Goal: Register for event/course

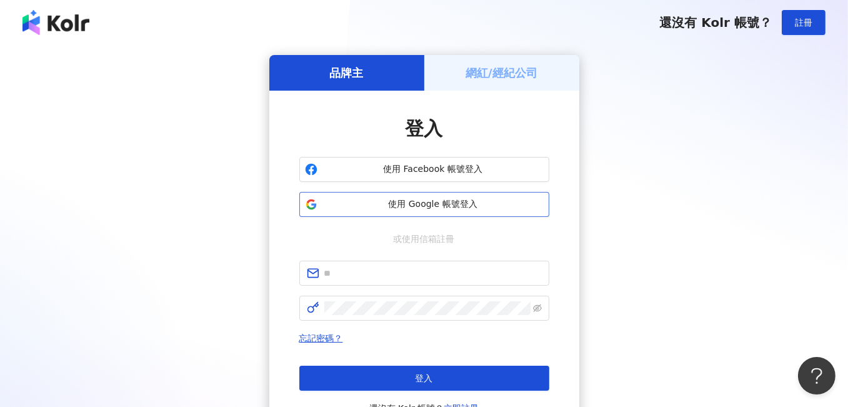
click at [429, 206] on span "使用 Google 帳號登入" at bounding box center [433, 204] width 221 height 13
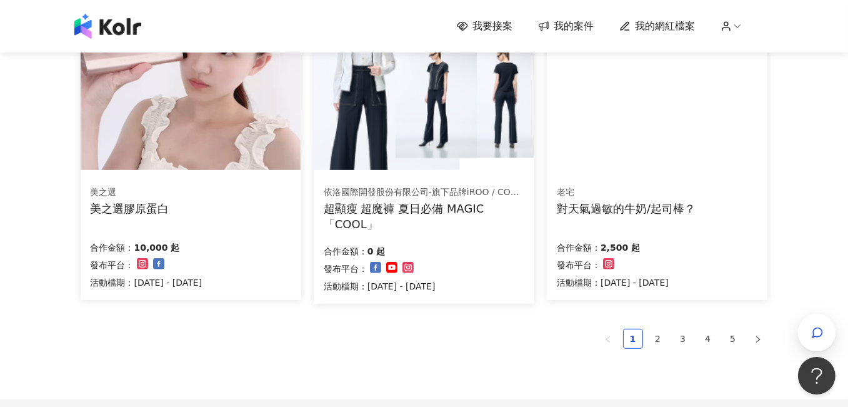
scroll to position [813, 0]
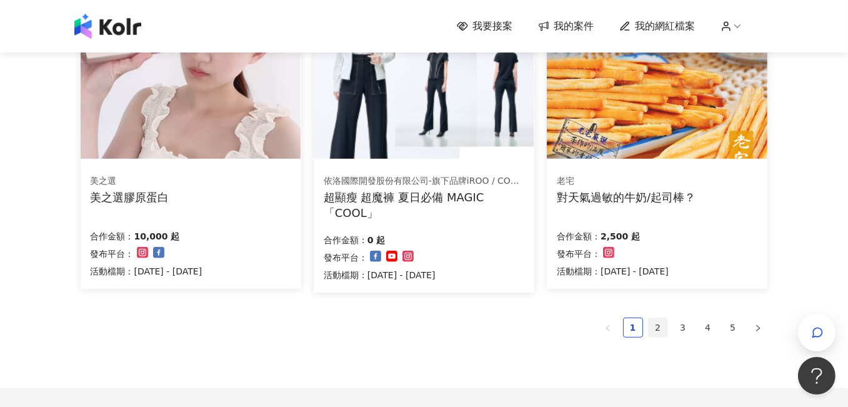
click at [660, 324] on link "2" at bounding box center [658, 327] width 19 height 19
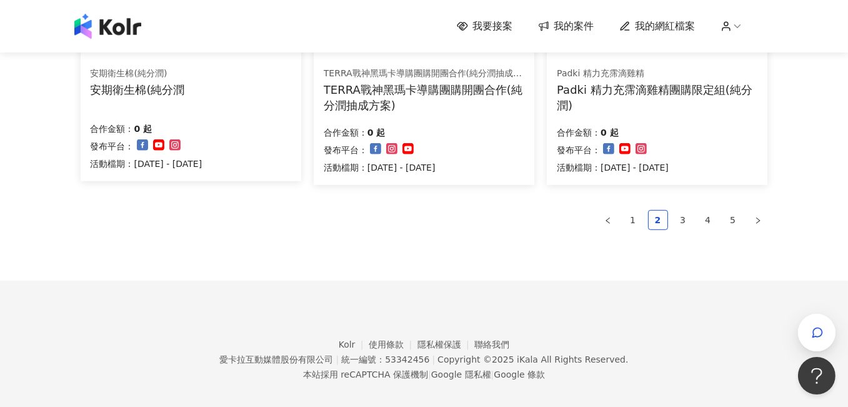
scroll to position [933, 0]
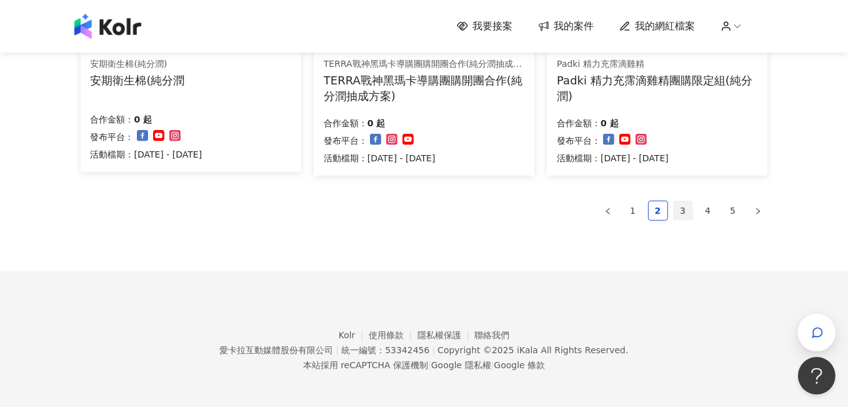
click at [686, 208] on link "3" at bounding box center [683, 210] width 19 height 19
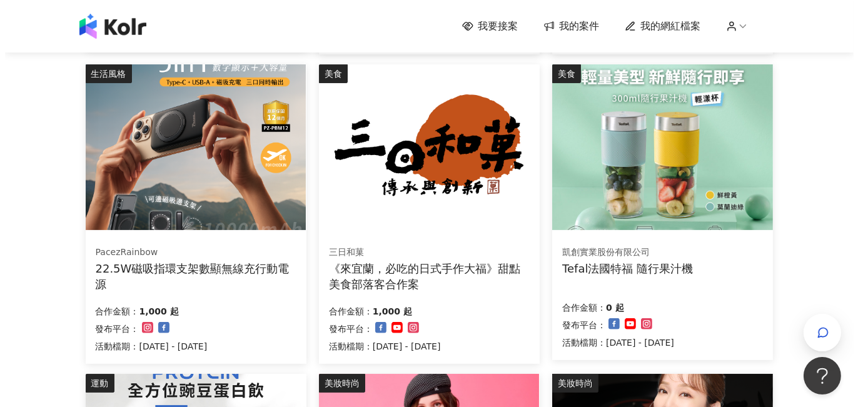
scroll to position [433, 0]
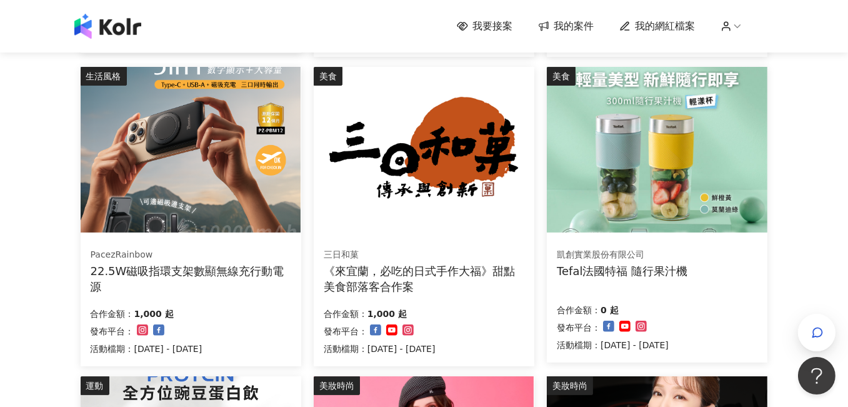
click at [621, 264] on div "Tefal法國特福 隨行果汁機" at bounding box center [622, 271] width 131 height 16
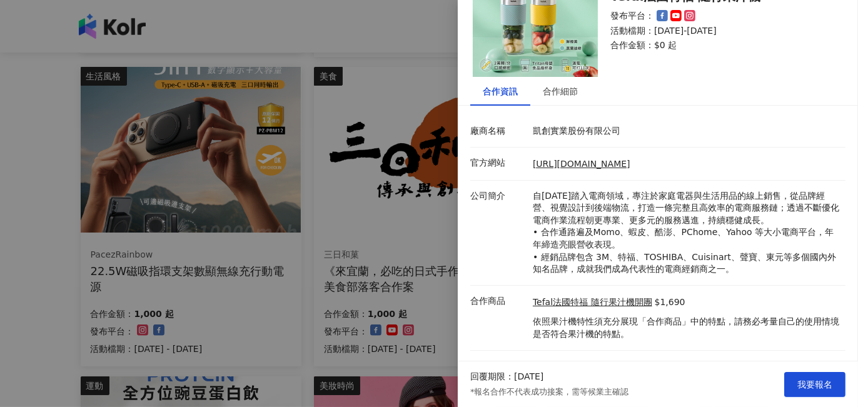
scroll to position [81, 0]
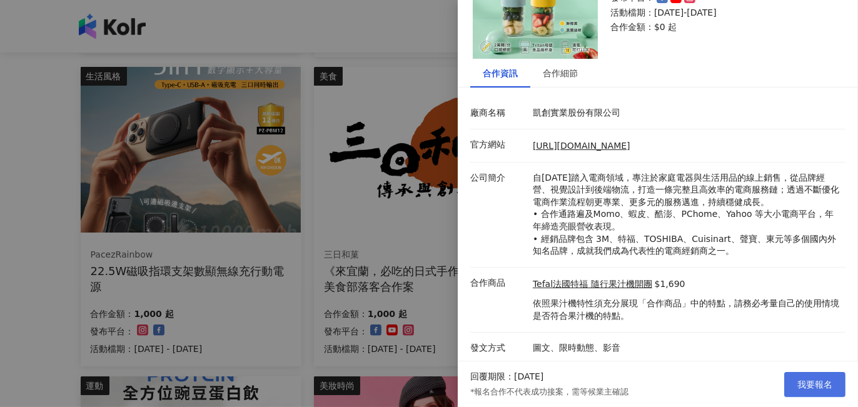
click at [811, 386] on span "我要報名" at bounding box center [814, 384] width 35 height 10
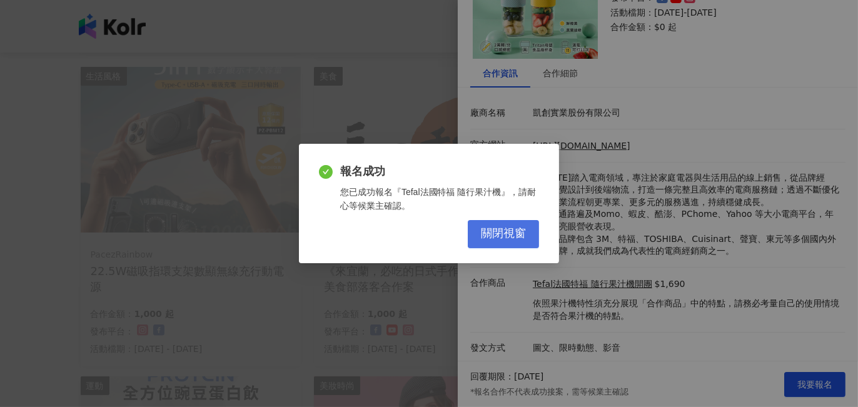
click at [498, 241] on span "關閉視窗" at bounding box center [503, 234] width 45 height 14
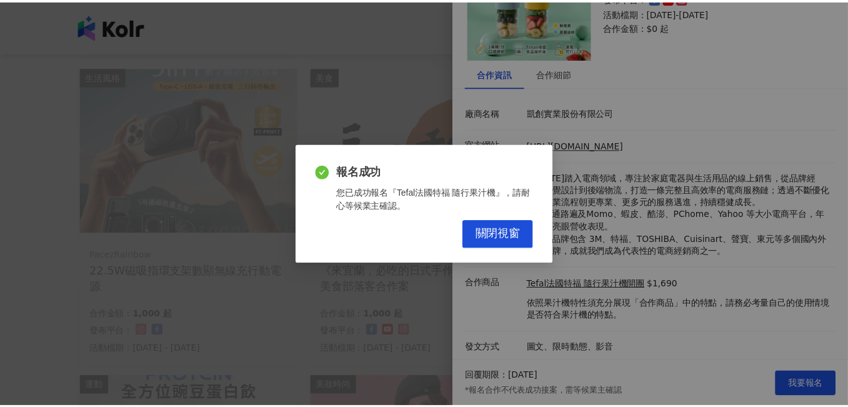
scroll to position [0, 0]
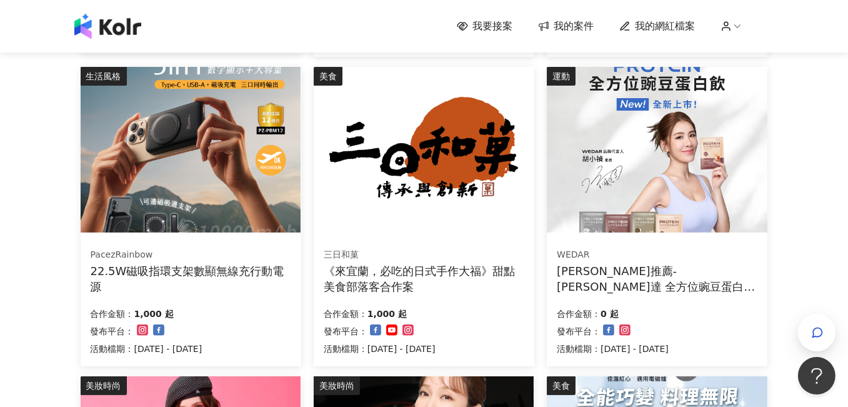
click at [225, 271] on div "22.5W磁吸指環支架數顯無線充行動電源" at bounding box center [191, 278] width 201 height 31
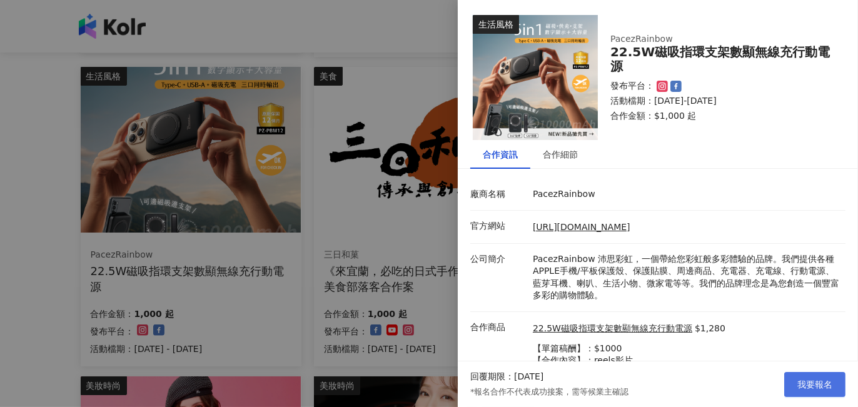
click at [811, 391] on button "我要報名" at bounding box center [814, 384] width 61 height 25
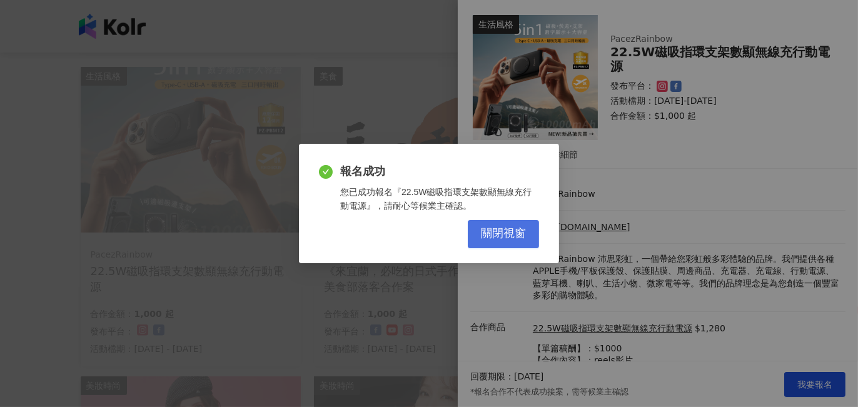
click at [508, 227] on span "關閉視窗" at bounding box center [503, 234] width 45 height 14
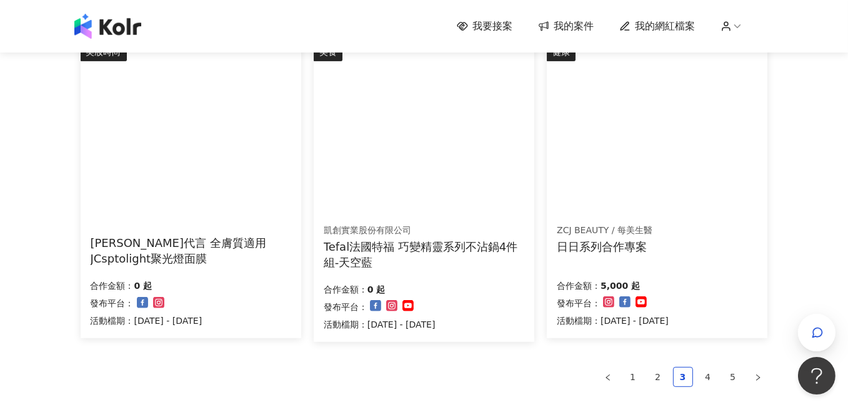
scroll to position [933, 0]
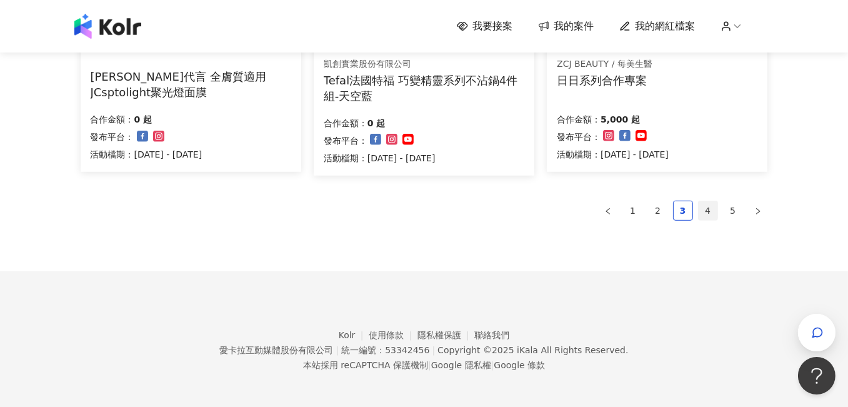
click at [708, 207] on link "4" at bounding box center [708, 210] width 19 height 19
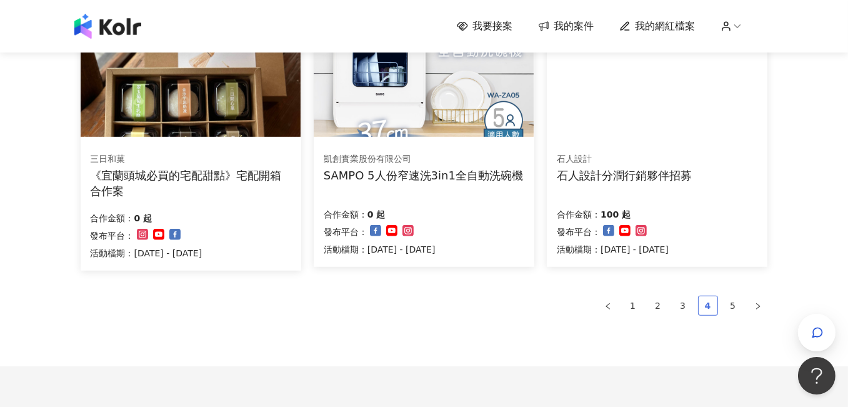
scroll to position [805, 0]
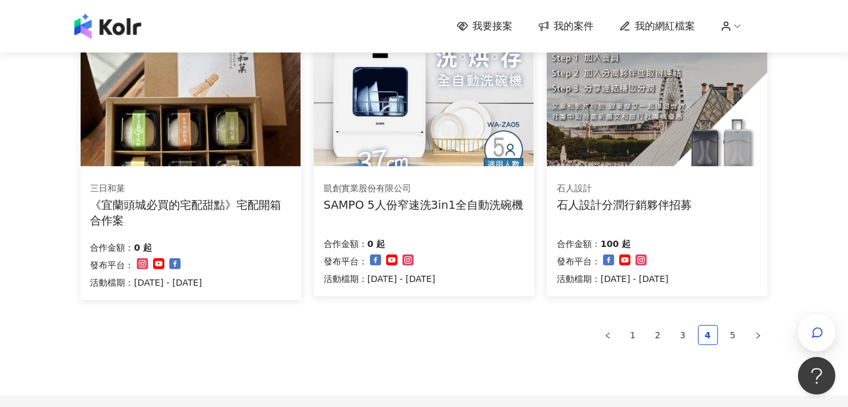
click at [421, 204] on div "SAMPO 5人份窄速洗3in1全自動洗碗機" at bounding box center [423, 205] width 199 height 16
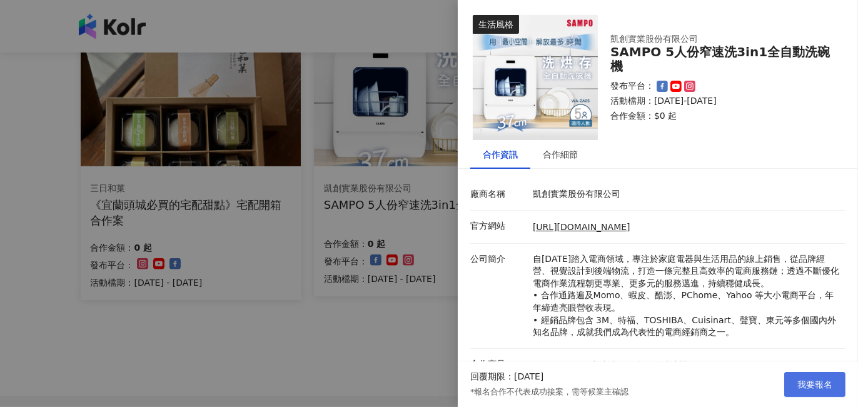
click at [812, 384] on span "我要報名" at bounding box center [814, 384] width 35 height 10
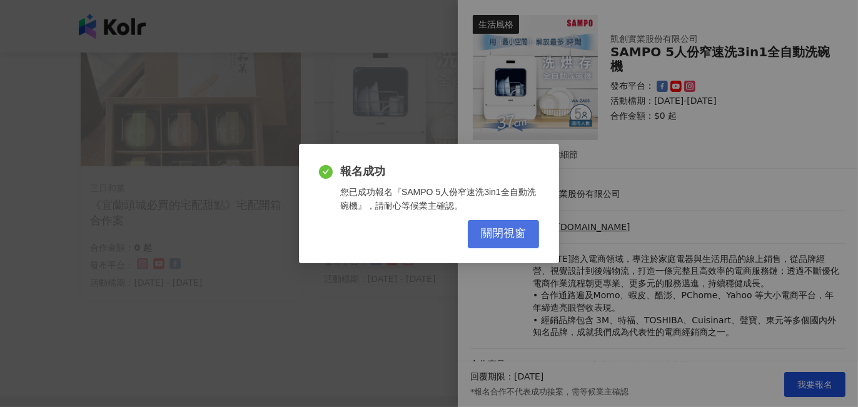
click at [503, 239] on span "關閉視窗" at bounding box center [503, 234] width 45 height 14
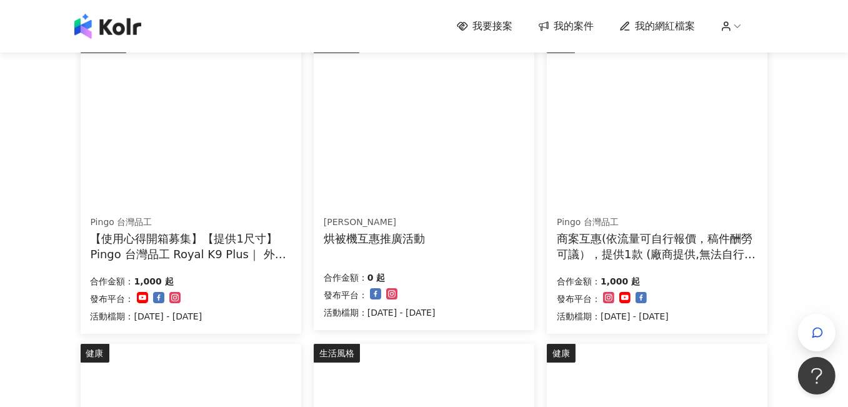
scroll to position [55, 0]
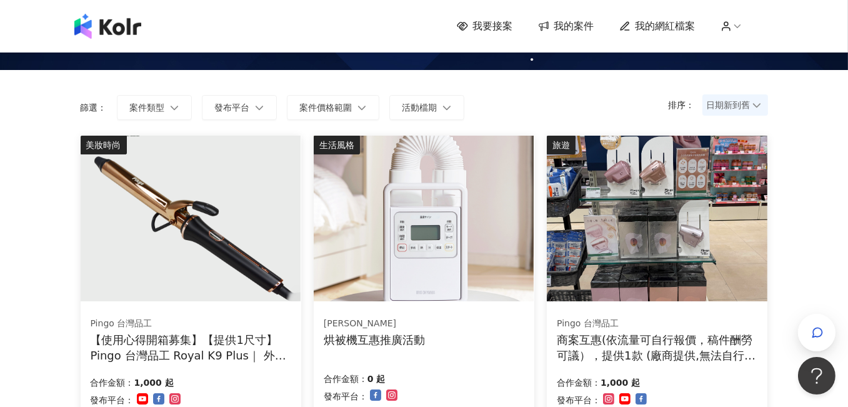
click at [664, 336] on div "商案互惠(依流量可自行報價，稿件酬勞可議），提供1款 (廠商提供,無法自行選擇顏色)" at bounding box center [657, 347] width 201 height 31
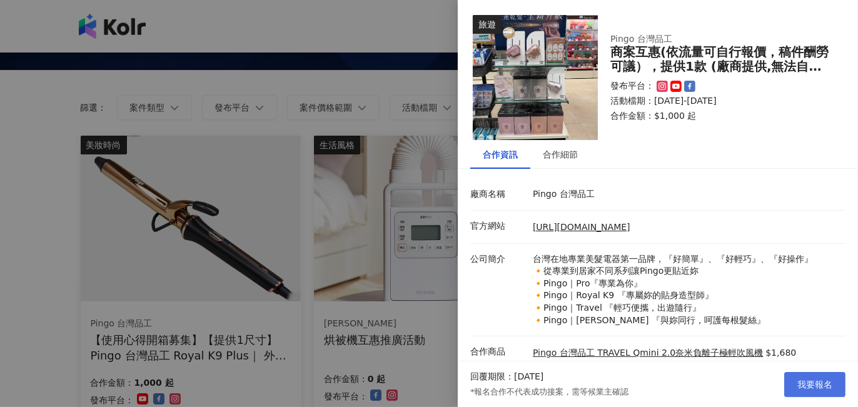
click at [810, 389] on span "我要報名" at bounding box center [814, 384] width 35 height 10
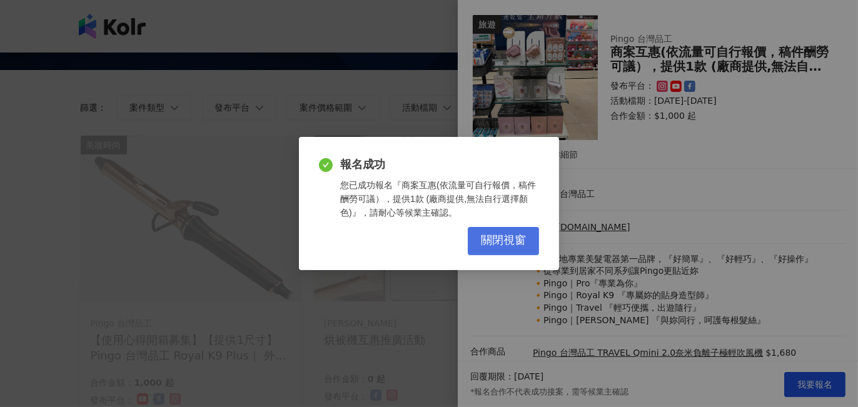
click at [497, 251] on button "關閉視窗" at bounding box center [503, 241] width 71 height 28
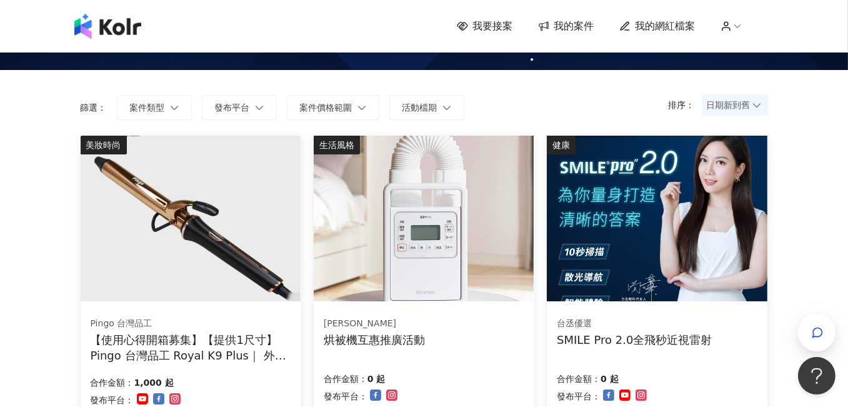
click at [359, 340] on div "烘被機互惠推廣活動" at bounding box center [374, 340] width 101 height 16
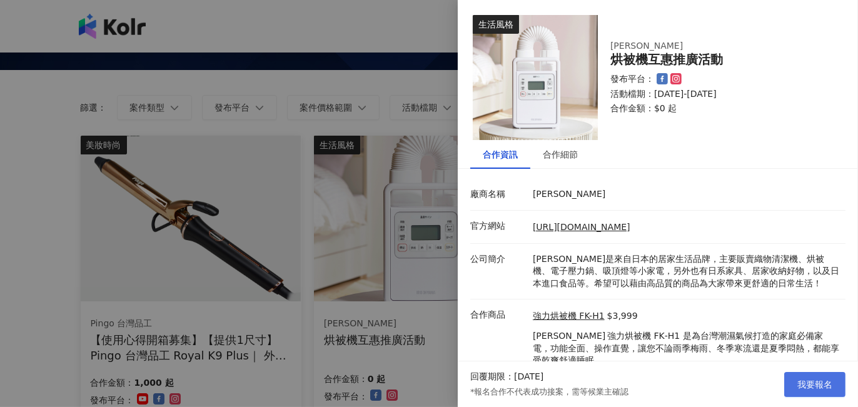
click at [821, 386] on span "我要報名" at bounding box center [814, 384] width 35 height 10
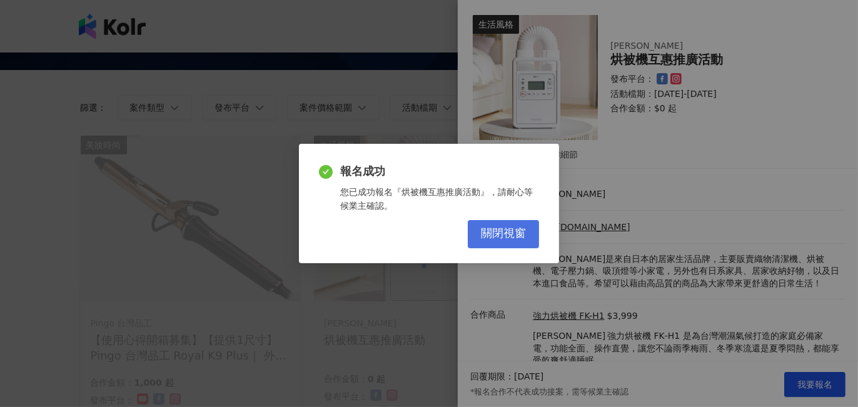
click at [484, 238] on span "關閉視窗" at bounding box center [503, 234] width 45 height 14
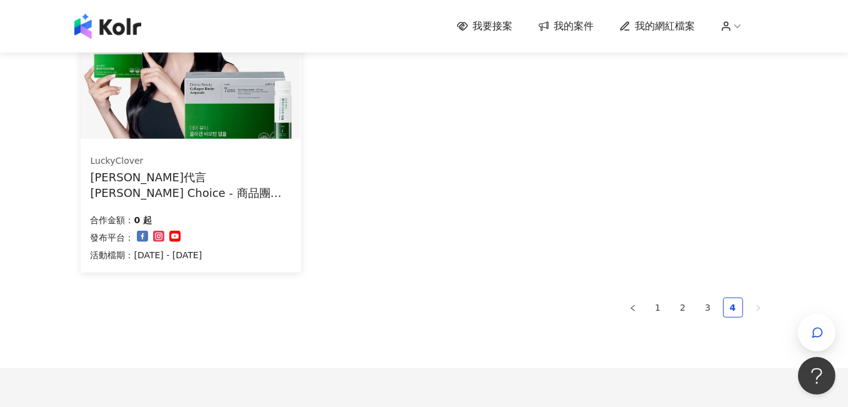
scroll to position [868, 0]
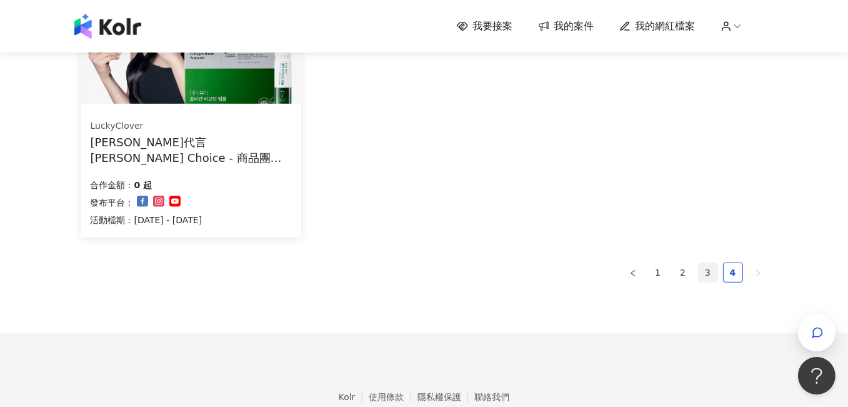
click at [709, 273] on link "3" at bounding box center [708, 272] width 19 height 19
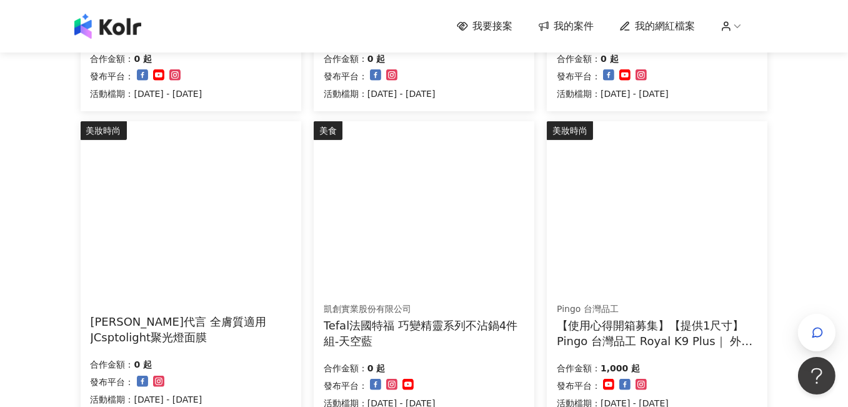
scroll to position [683, 0]
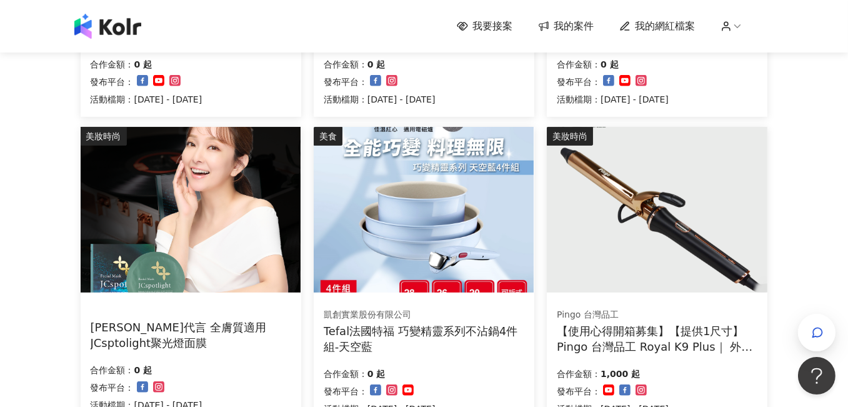
click at [684, 341] on div "【使用心得開箱募集】【提供1尺寸】 Pingo 台灣品工 Royal K9 Plus｜ 外噴式負離子加長電棒-革命進化款" at bounding box center [657, 338] width 201 height 31
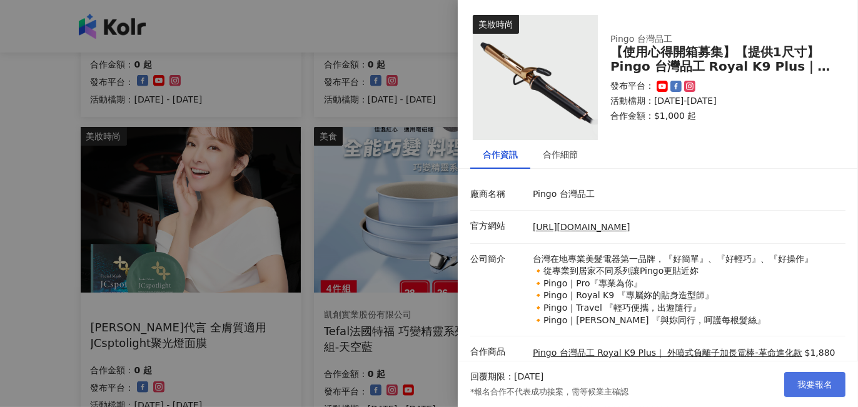
click at [794, 374] on button "我要報名" at bounding box center [814, 384] width 61 height 25
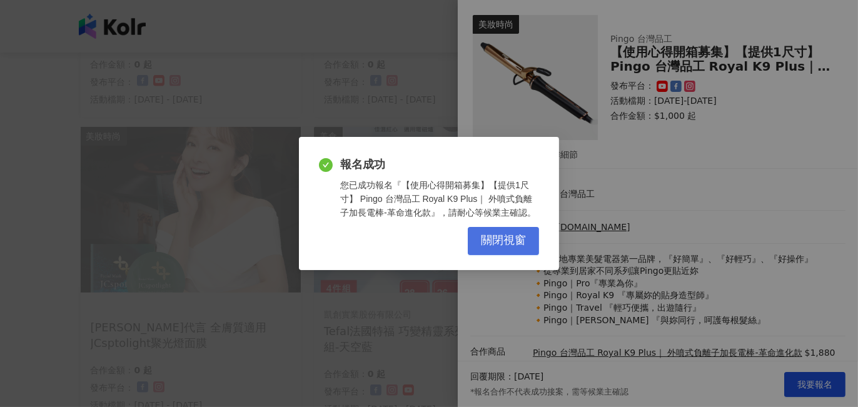
click at [499, 237] on span "關閉視窗" at bounding box center [503, 241] width 45 height 14
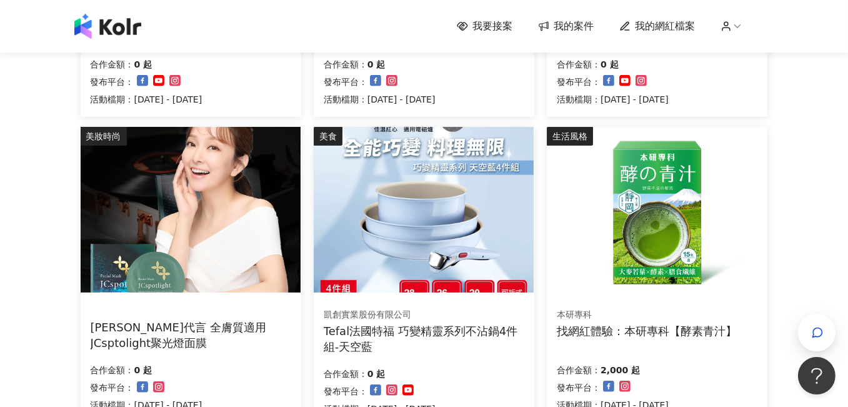
click at [492, 331] on div "Tefal法國特福 巧變精靈系列不沾鍋4件組-天空藍" at bounding box center [424, 338] width 201 height 31
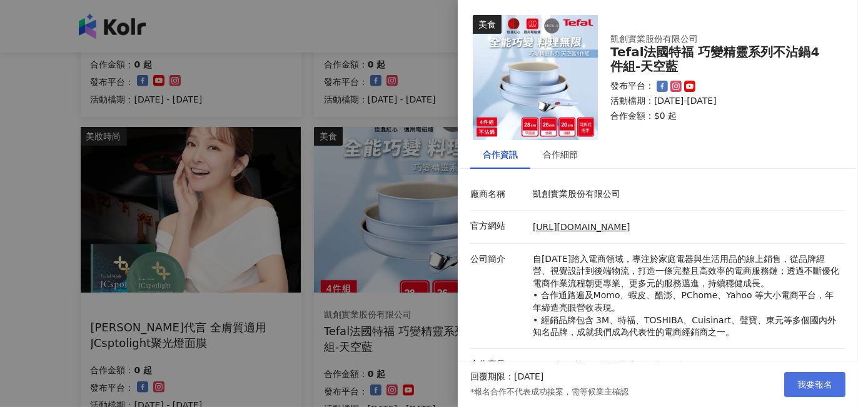
click at [825, 389] on span "我要報名" at bounding box center [814, 384] width 35 height 10
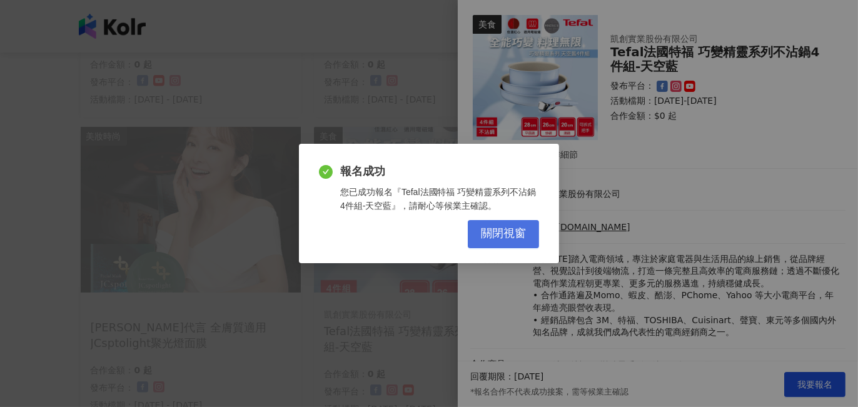
click at [493, 233] on span "關閉視窗" at bounding box center [503, 234] width 45 height 14
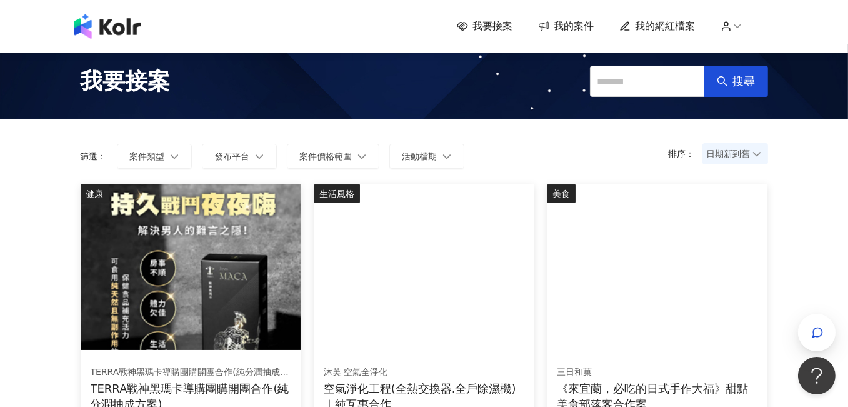
scroll to position [0, 0]
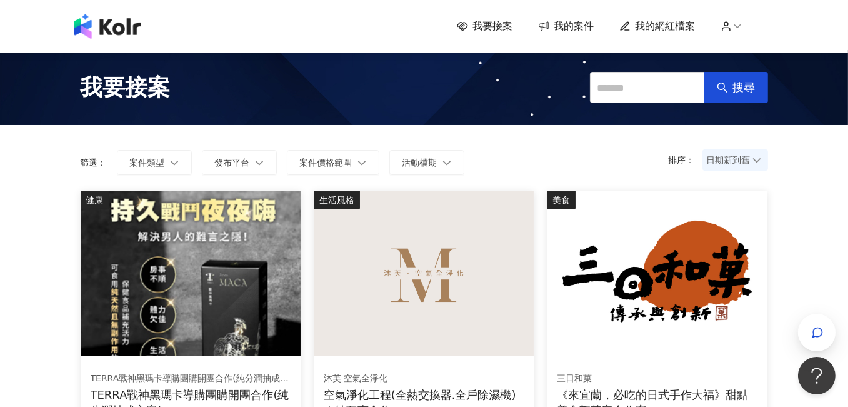
click at [576, 25] on span "我的案件" at bounding box center [574, 26] width 40 height 14
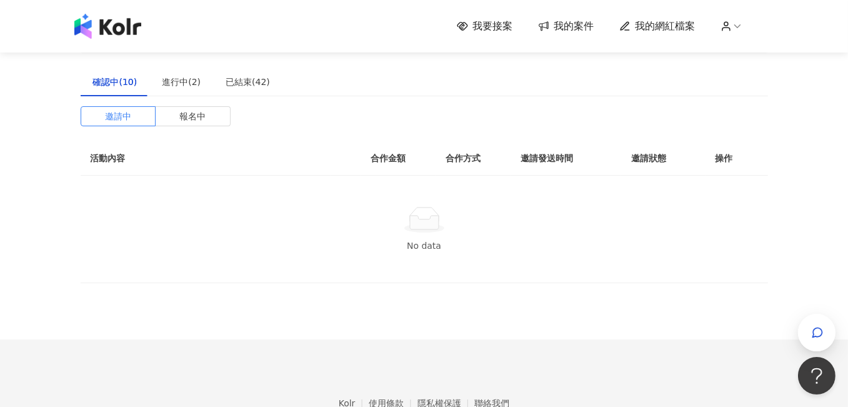
click at [576, 31] on span "我的案件" at bounding box center [574, 26] width 40 height 14
click at [181, 83] on div "進行中(2)" at bounding box center [181, 82] width 39 height 14
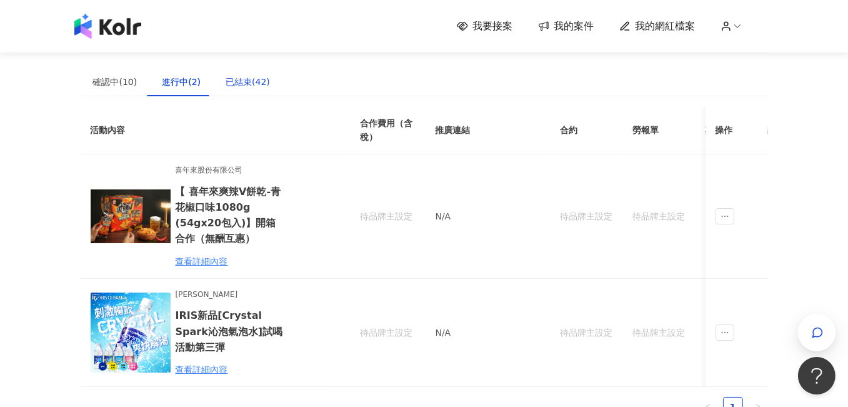
click at [241, 83] on div "已結束(42)" at bounding box center [248, 82] width 44 height 14
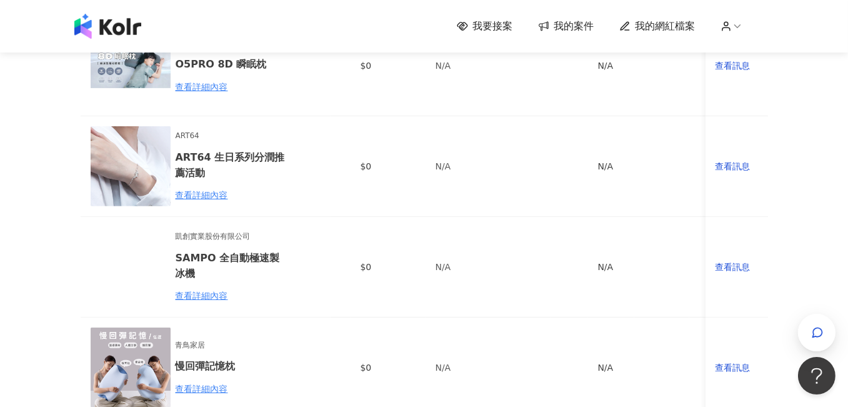
scroll to position [813, 0]
